Goal: Information Seeking & Learning: Learn about a topic

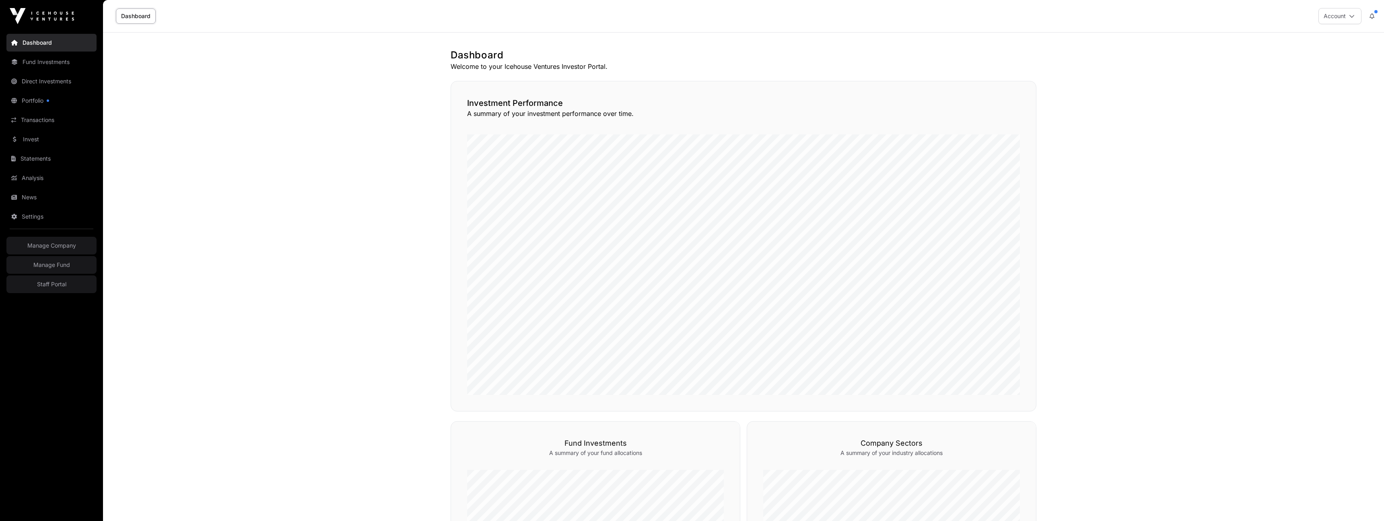
click at [385, 164] on main "Dashboard Welcome to your Icehouse Ventures Investor Portal. Investment Perform…" at bounding box center [743, 478] width 1281 height 891
click at [36, 66] on link "Fund Investments" at bounding box center [51, 62] width 90 height 18
click at [35, 84] on link "Direct Investments" at bounding box center [51, 81] width 90 height 18
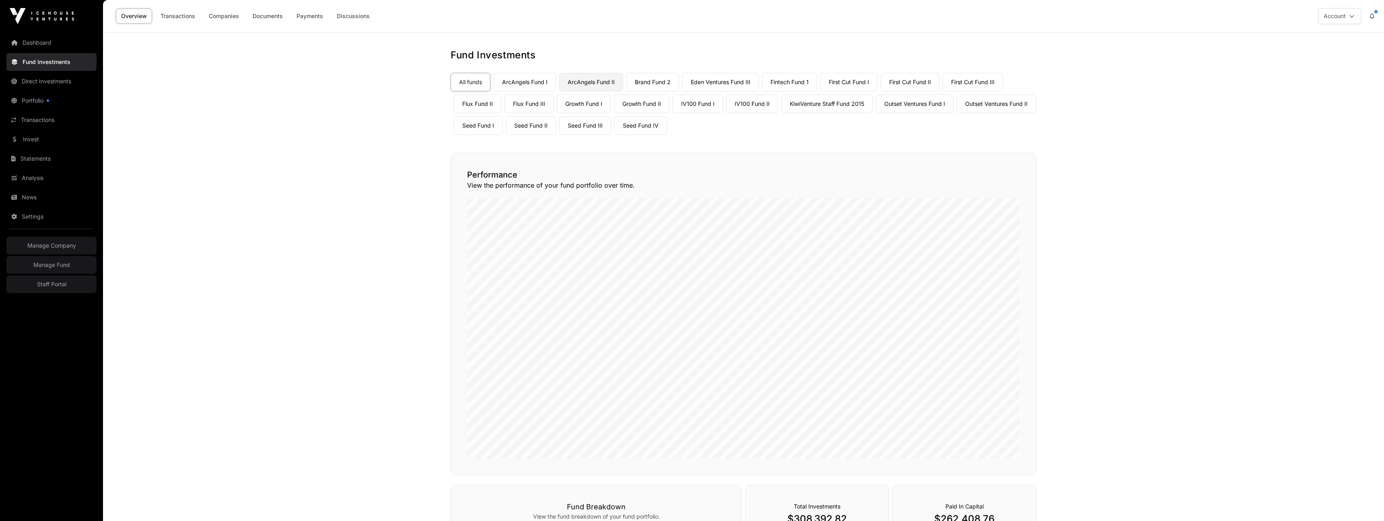
click at [593, 85] on link "ArcAngels Fund II" at bounding box center [591, 82] width 64 height 19
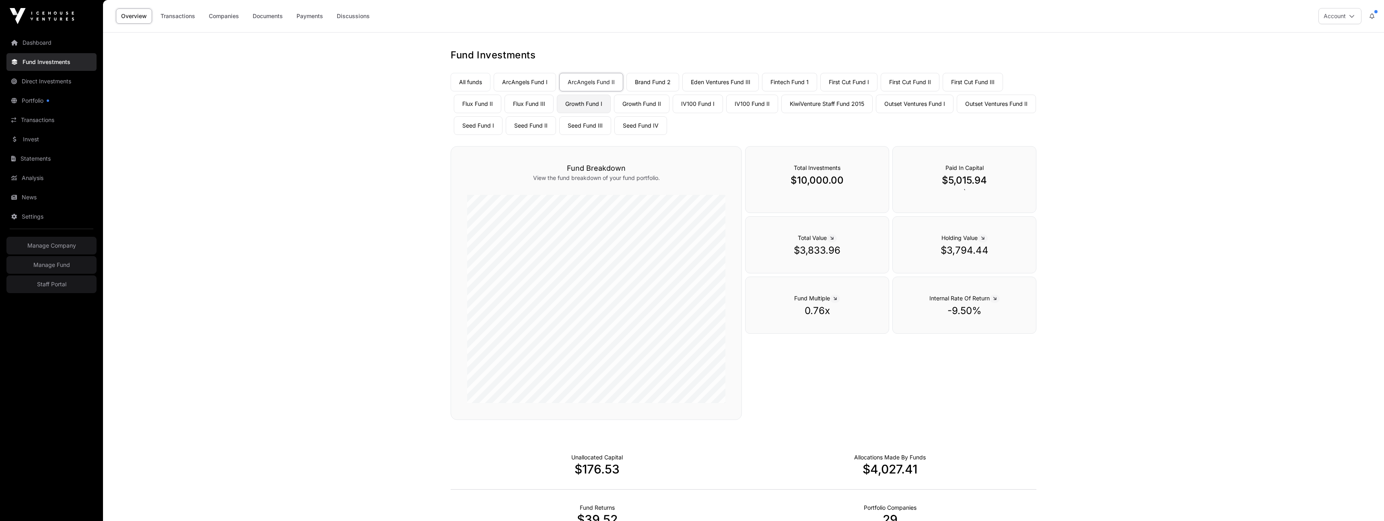
click at [586, 107] on link "Growth Fund I" at bounding box center [584, 104] width 54 height 19
click at [657, 107] on link "Growth Fund II" at bounding box center [642, 104] width 56 height 19
